Goal: Information Seeking & Learning: Check status

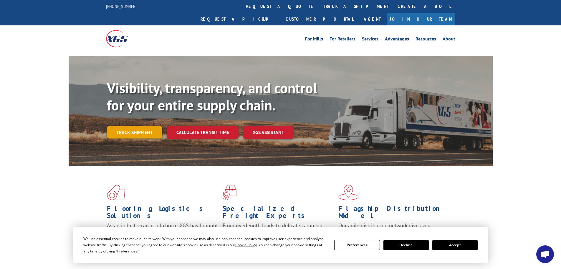
click at [151, 126] on link "Track shipment" at bounding box center [134, 132] width 55 height 12
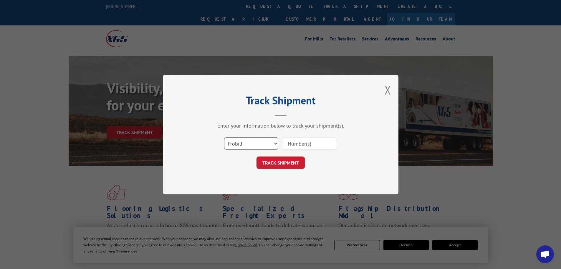
click at [263, 144] on select "Select category... Probill BOL PO" at bounding box center [251, 143] width 54 height 12
drag, startPoint x: 231, startPoint y: 190, endPoint x: 232, endPoint y: 187, distance: 3.4
click at [231, 188] on div "Track Shipment Enter your information below to track your shipment(s). Select c…" at bounding box center [281, 134] width 236 height 119
drag, startPoint x: 242, startPoint y: 145, endPoint x: 241, endPoint y: 148, distance: 3.6
click at [242, 145] on select "Select category... Probill BOL PO" at bounding box center [251, 143] width 54 height 12
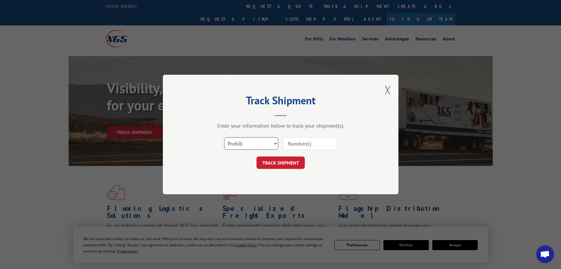
select select "po"
click at [224, 137] on select "Select category... Probill BOL PO" at bounding box center [251, 143] width 54 height 12
click at [302, 145] on input at bounding box center [310, 143] width 54 height 12
paste input "31503603"
type input "31503603"
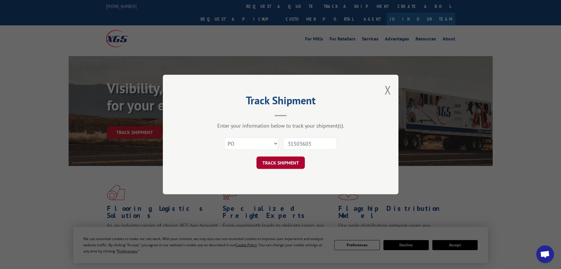
click at [288, 164] on button "TRACK SHIPMENT" at bounding box center [281, 162] width 48 height 12
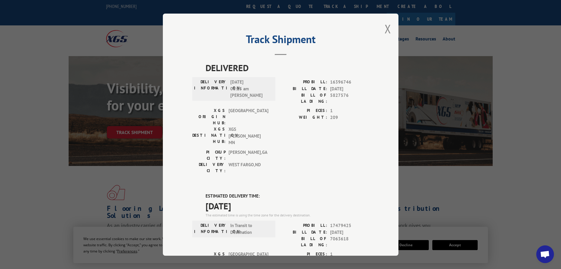
scroll to position [88, 0]
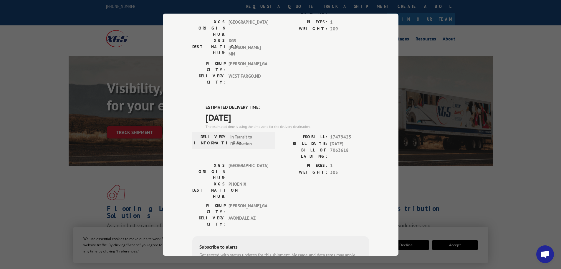
click at [115, 109] on div "Track Shipment DELIVERED DELIVERY INFORMATION: [DATE] 08:15 am [PERSON_NAME]: 1…" at bounding box center [280, 134] width 561 height 269
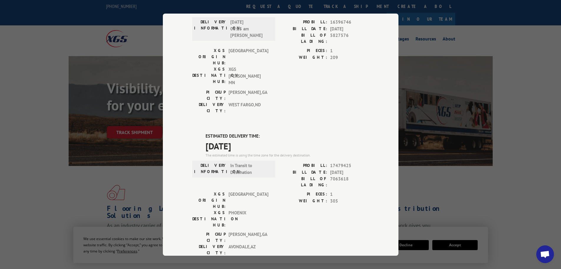
scroll to position [0, 0]
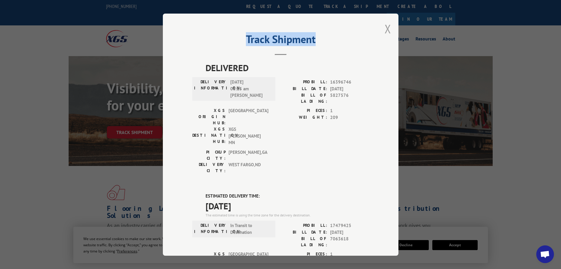
click at [383, 32] on div "Track Shipment DELIVERED DELIVERY INFORMATION: [DATE] 08:15 am [PERSON_NAME]: 1…" at bounding box center [281, 135] width 236 height 242
click at [385, 34] on button "Close modal" at bounding box center [388, 29] width 6 height 16
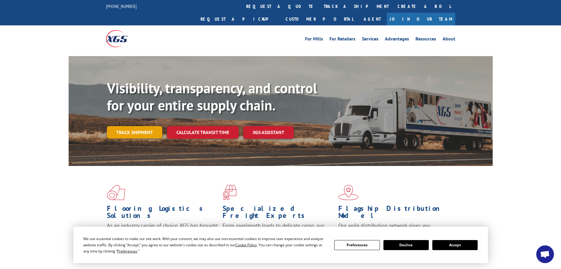
click at [133, 126] on link "Track shipment" at bounding box center [134, 132] width 55 height 12
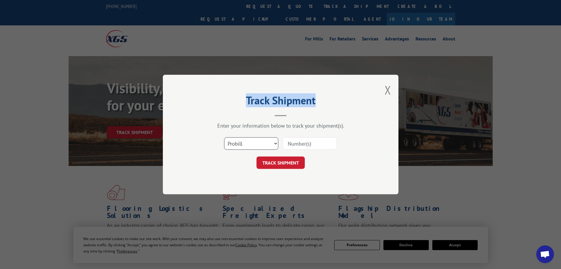
click at [246, 143] on select "Select category... Probill BOL PO" at bounding box center [251, 143] width 54 height 12
select select "po"
click at [224, 137] on select "Select category... Probill BOL PO" at bounding box center [251, 143] width 54 height 12
click at [306, 149] on input at bounding box center [310, 143] width 54 height 12
paste input "31503473"
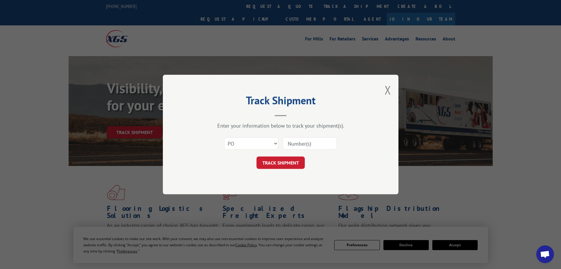
type input "31503473"
click button "TRACK SHIPMENT" at bounding box center [281, 162] width 48 height 12
